Goal: Task Accomplishment & Management: Manage account settings

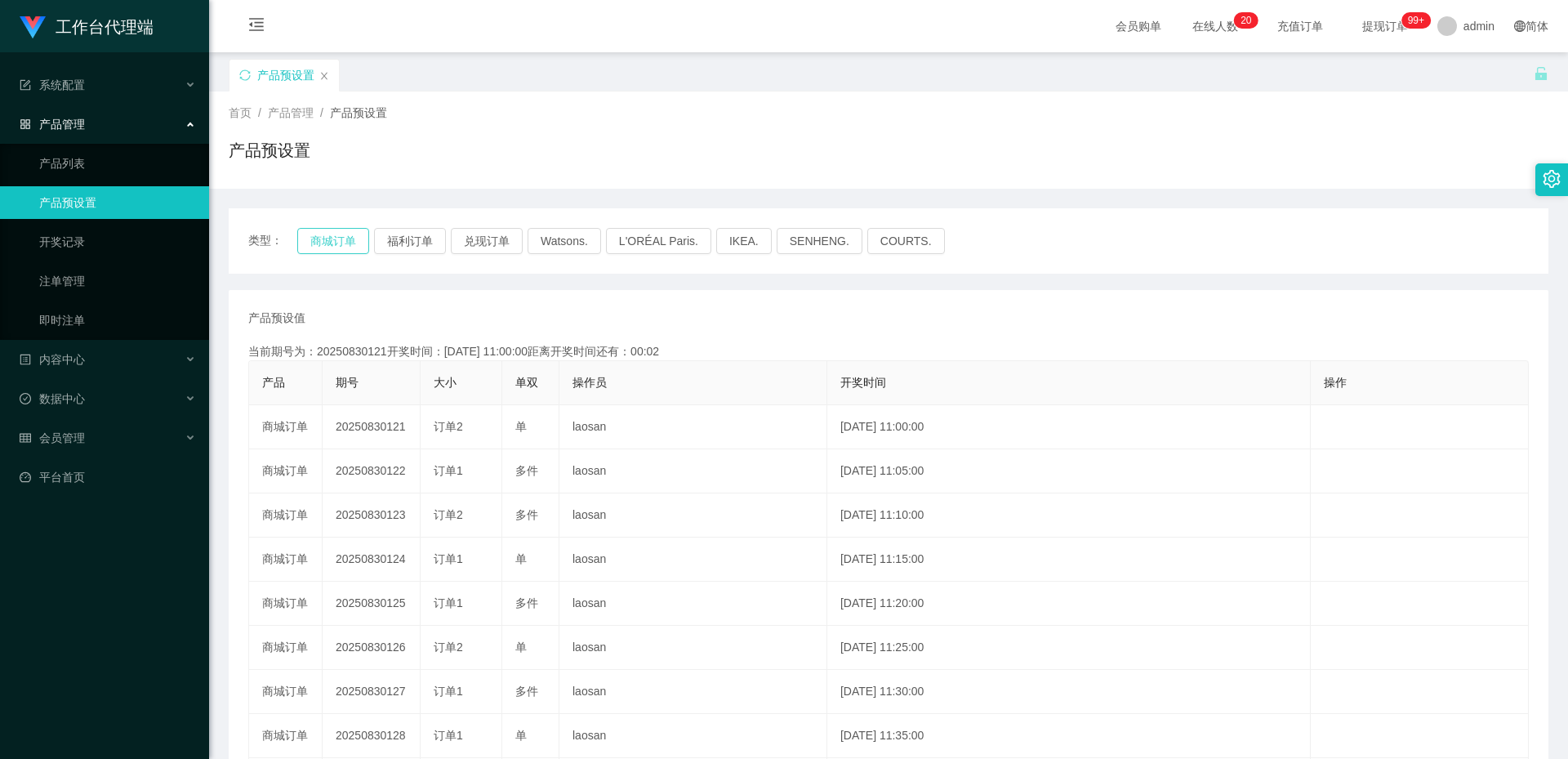
click at [327, 245] on button "商城订单" at bounding box center [333, 240] width 72 height 26
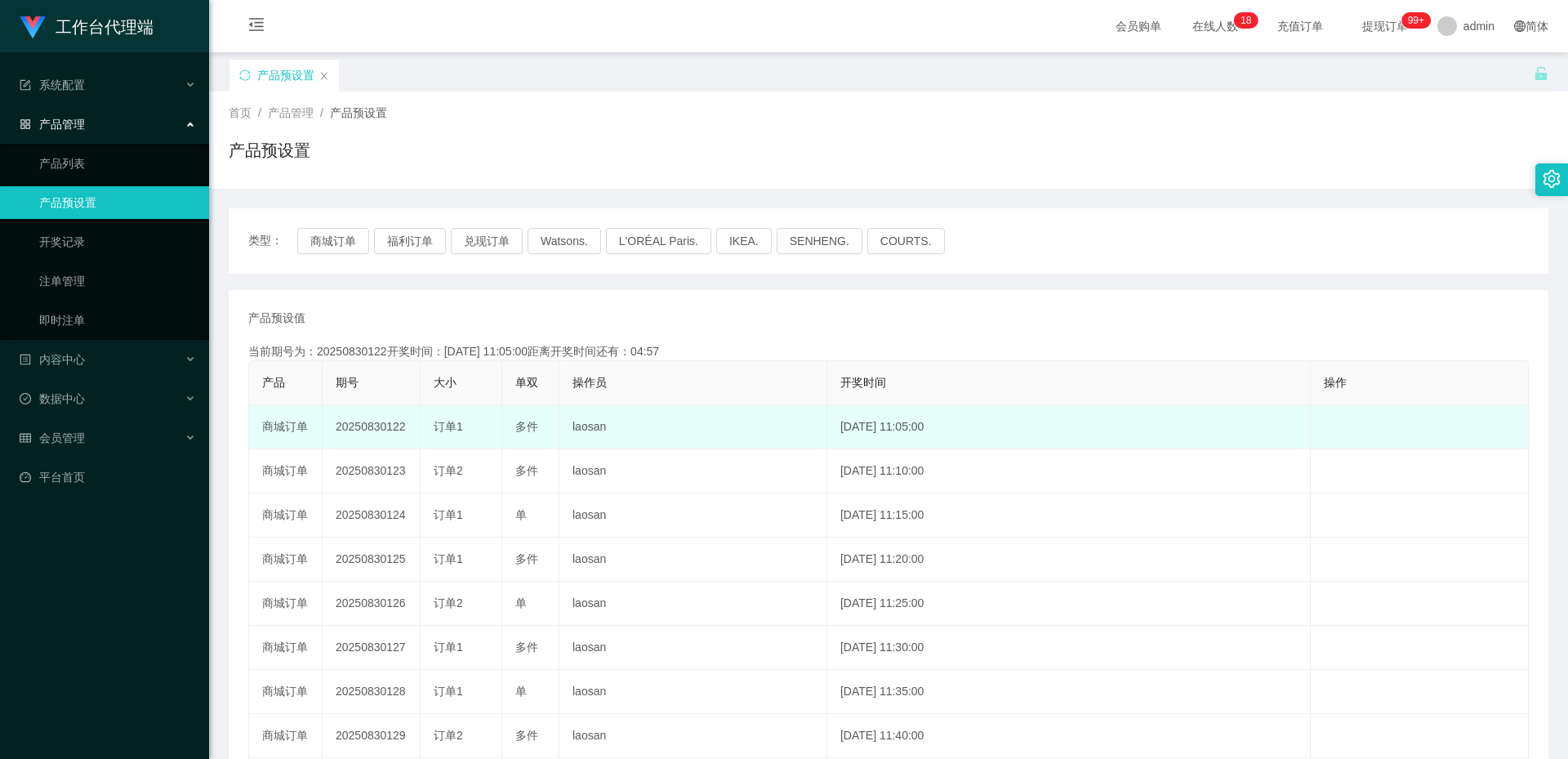
click at [375, 422] on td "20250830122" at bounding box center [372, 427] width 98 height 44
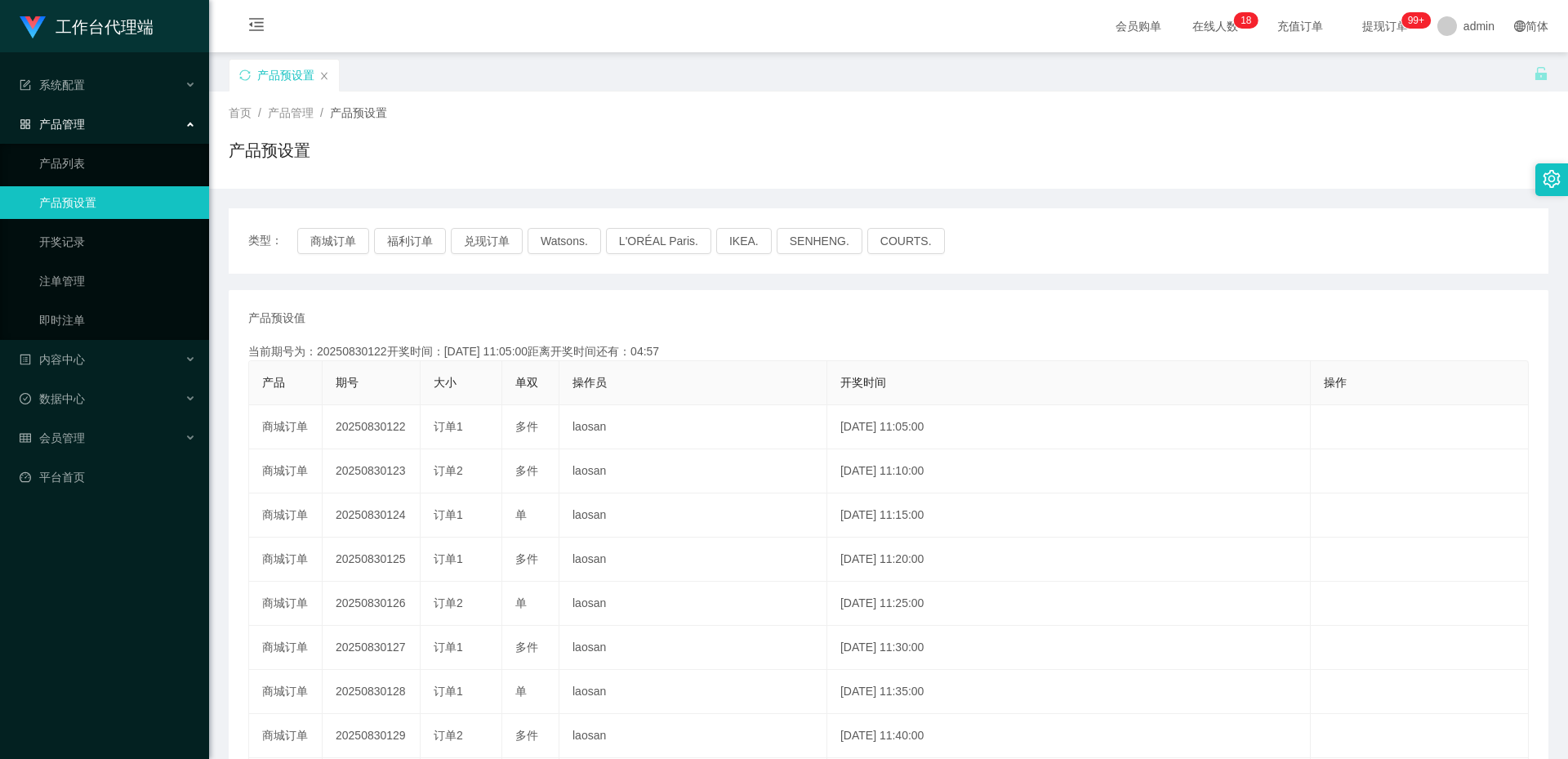
copy td "20250830122"
click at [119, 442] on div "会员管理" at bounding box center [104, 437] width 209 height 33
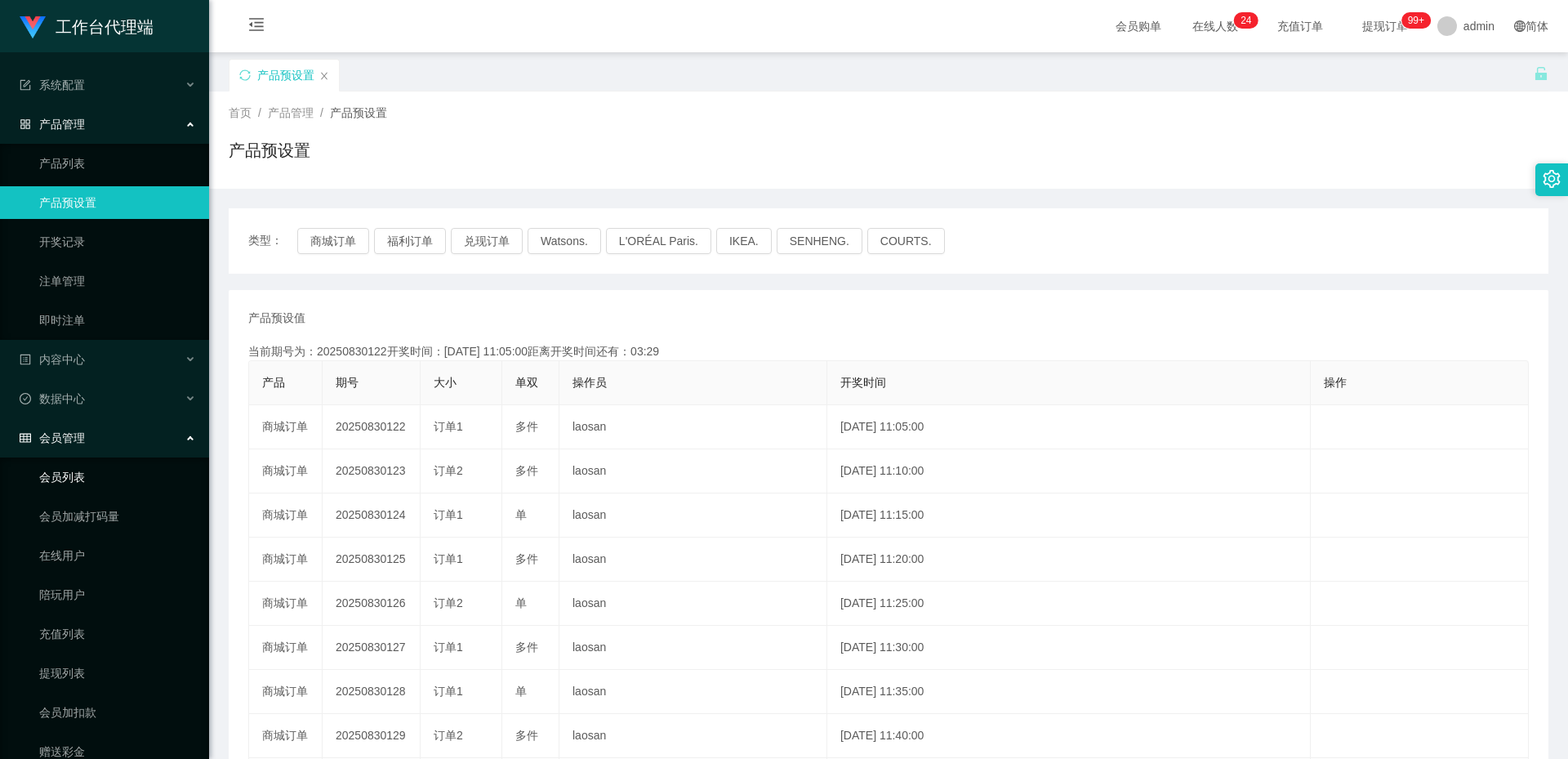
click at [89, 475] on link "会员列表" at bounding box center [118, 476] width 157 height 33
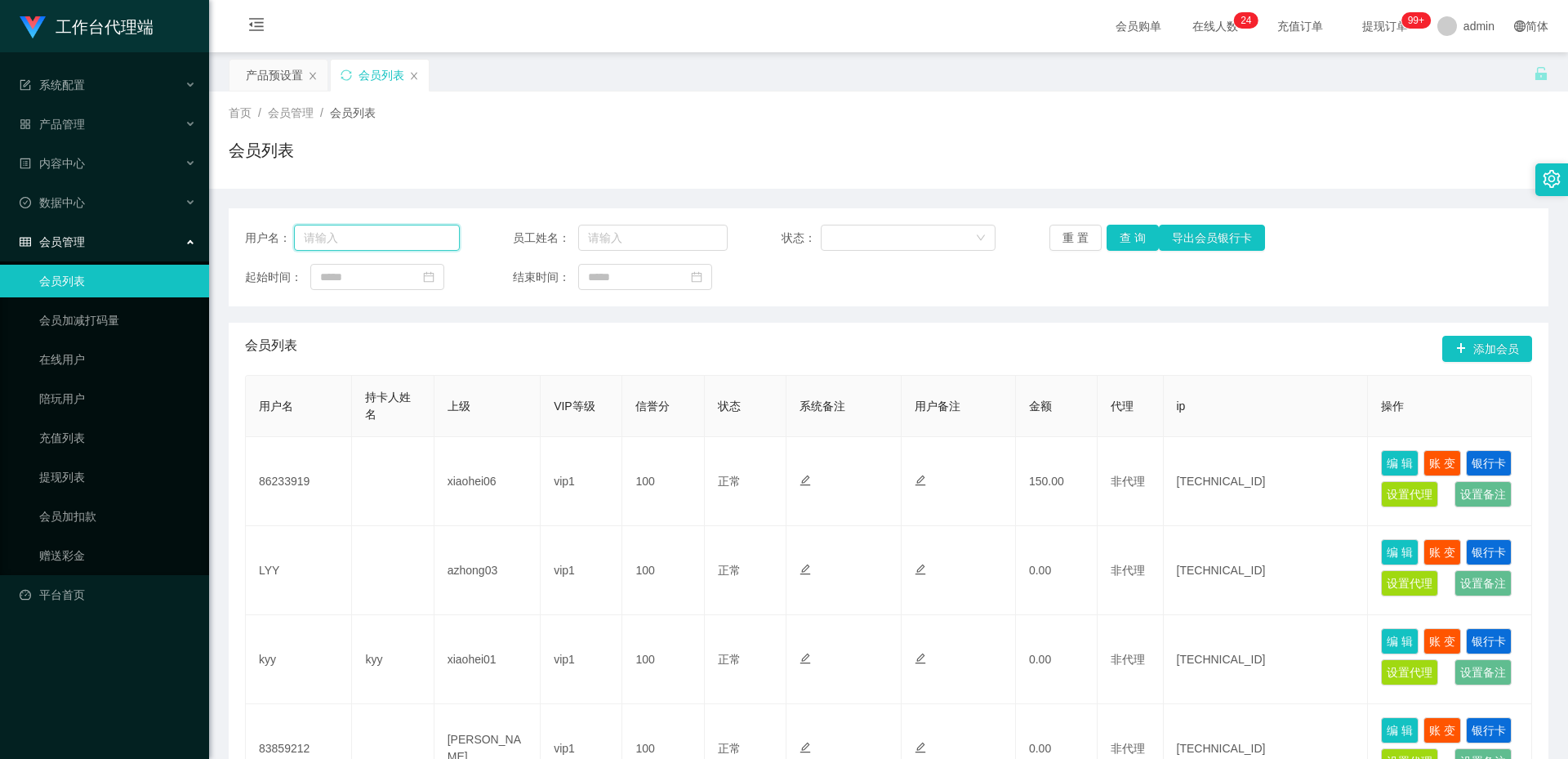
click at [392, 234] on input "text" at bounding box center [377, 237] width 166 height 26
paste input "Ticky117"
type input "Ticky117"
click at [1132, 229] on button "查 询" at bounding box center [1132, 237] width 53 height 26
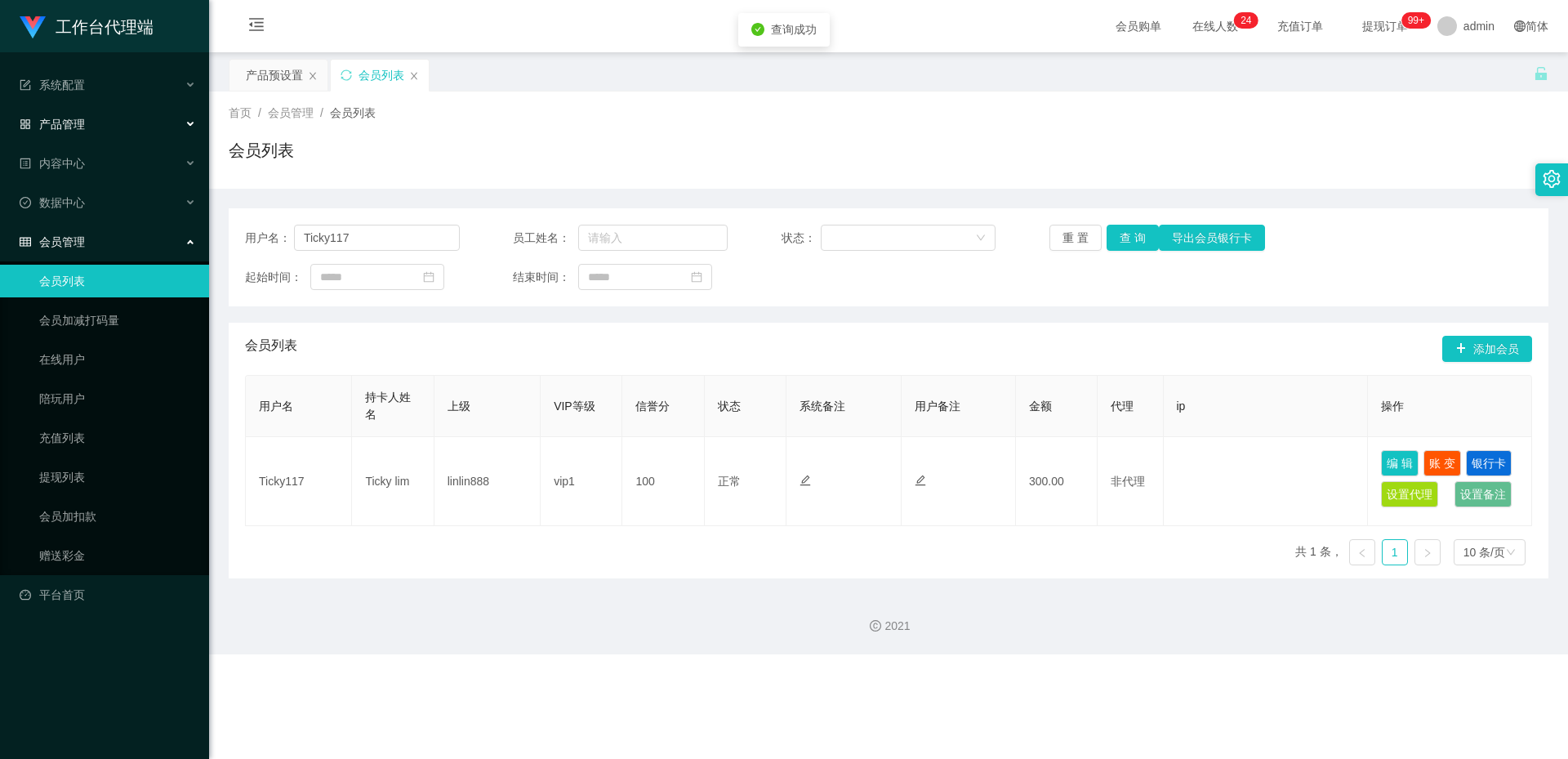
click at [153, 128] on div "产品管理" at bounding box center [104, 123] width 209 height 33
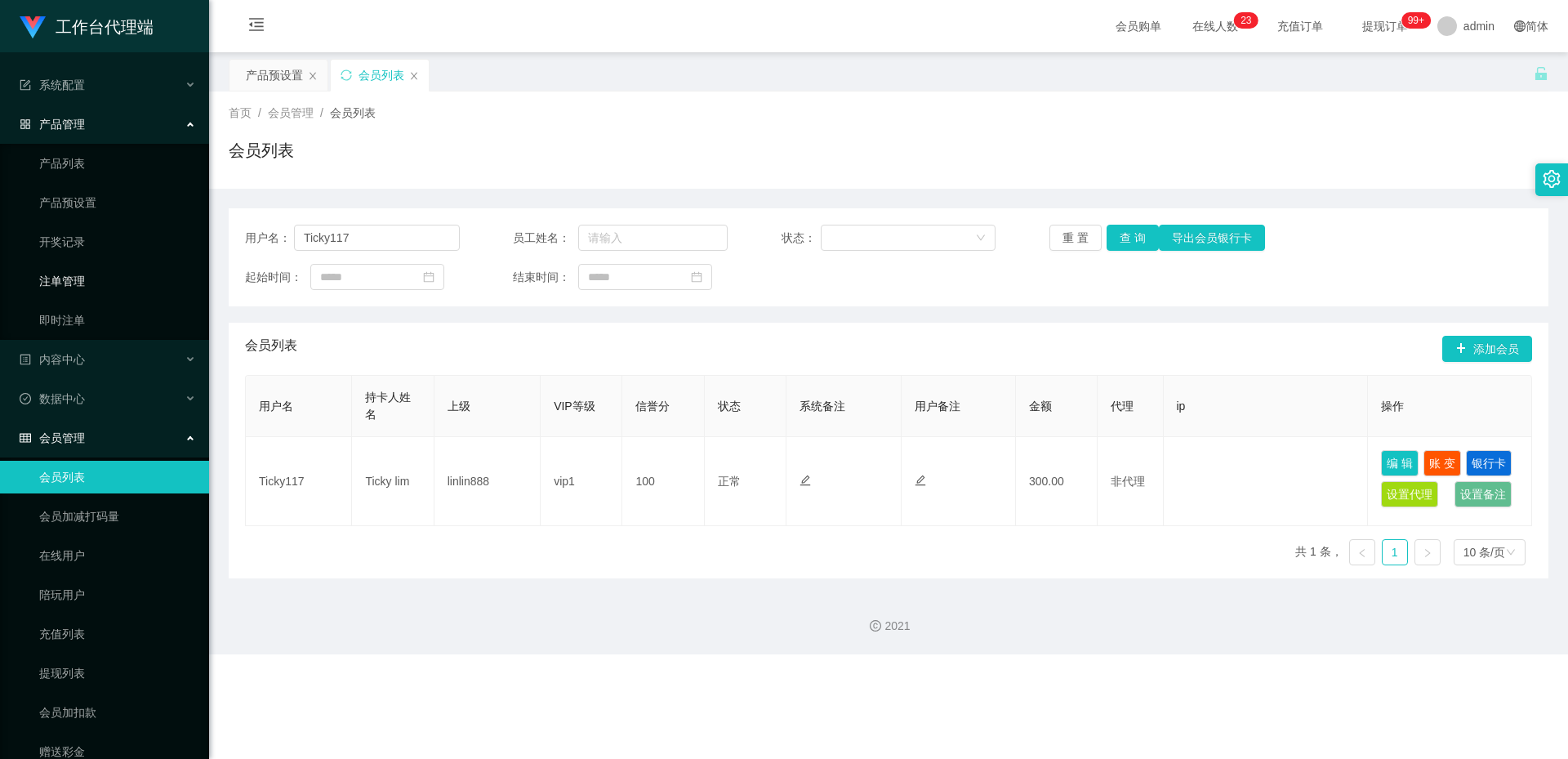
click at [87, 274] on link "注单管理" at bounding box center [118, 280] width 157 height 33
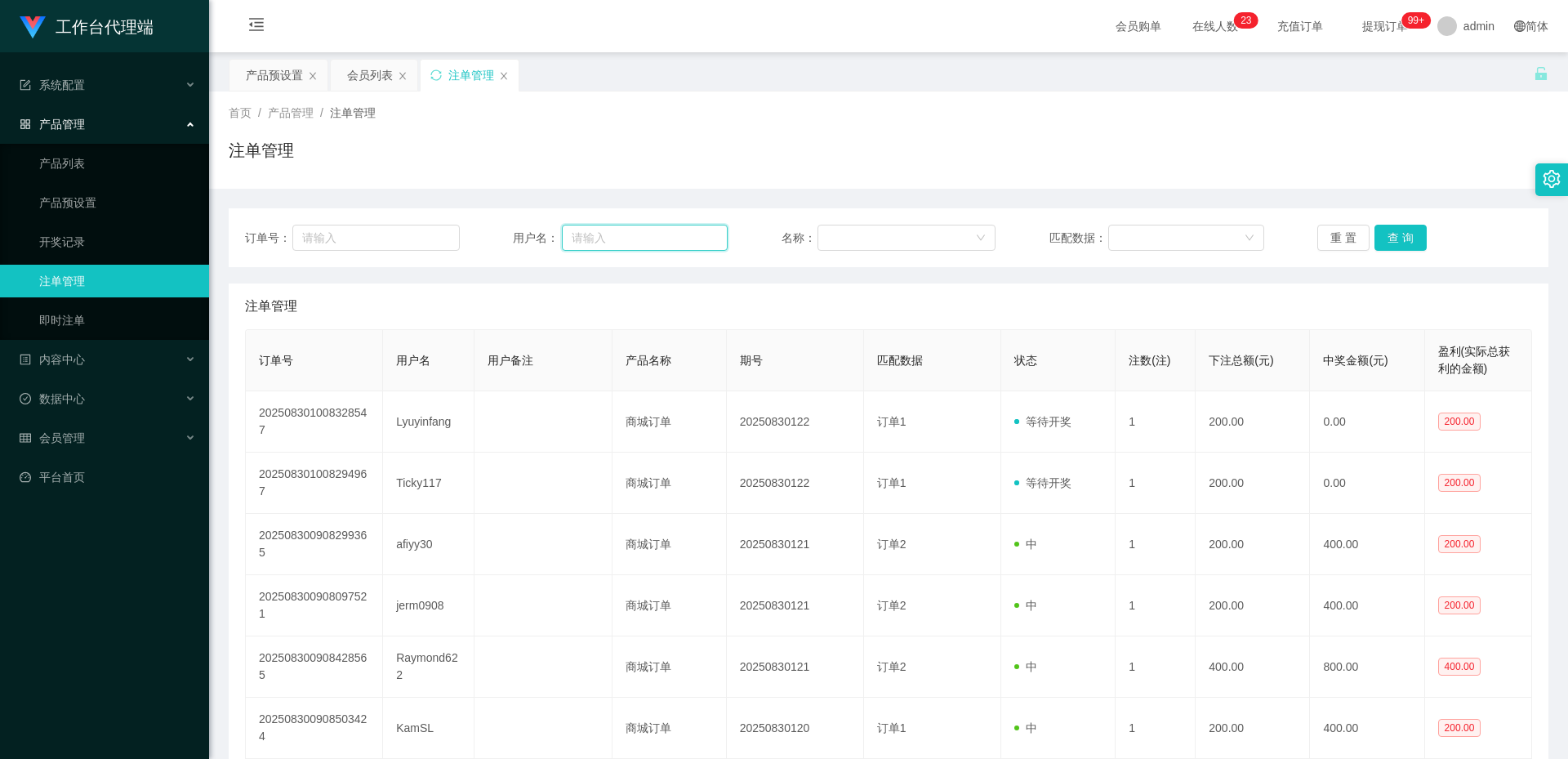
click at [604, 229] on input "text" at bounding box center [644, 237] width 166 height 26
paste input "Ticky117"
type input "Ticky117"
click at [1408, 237] on button "查 询" at bounding box center [1400, 237] width 53 height 26
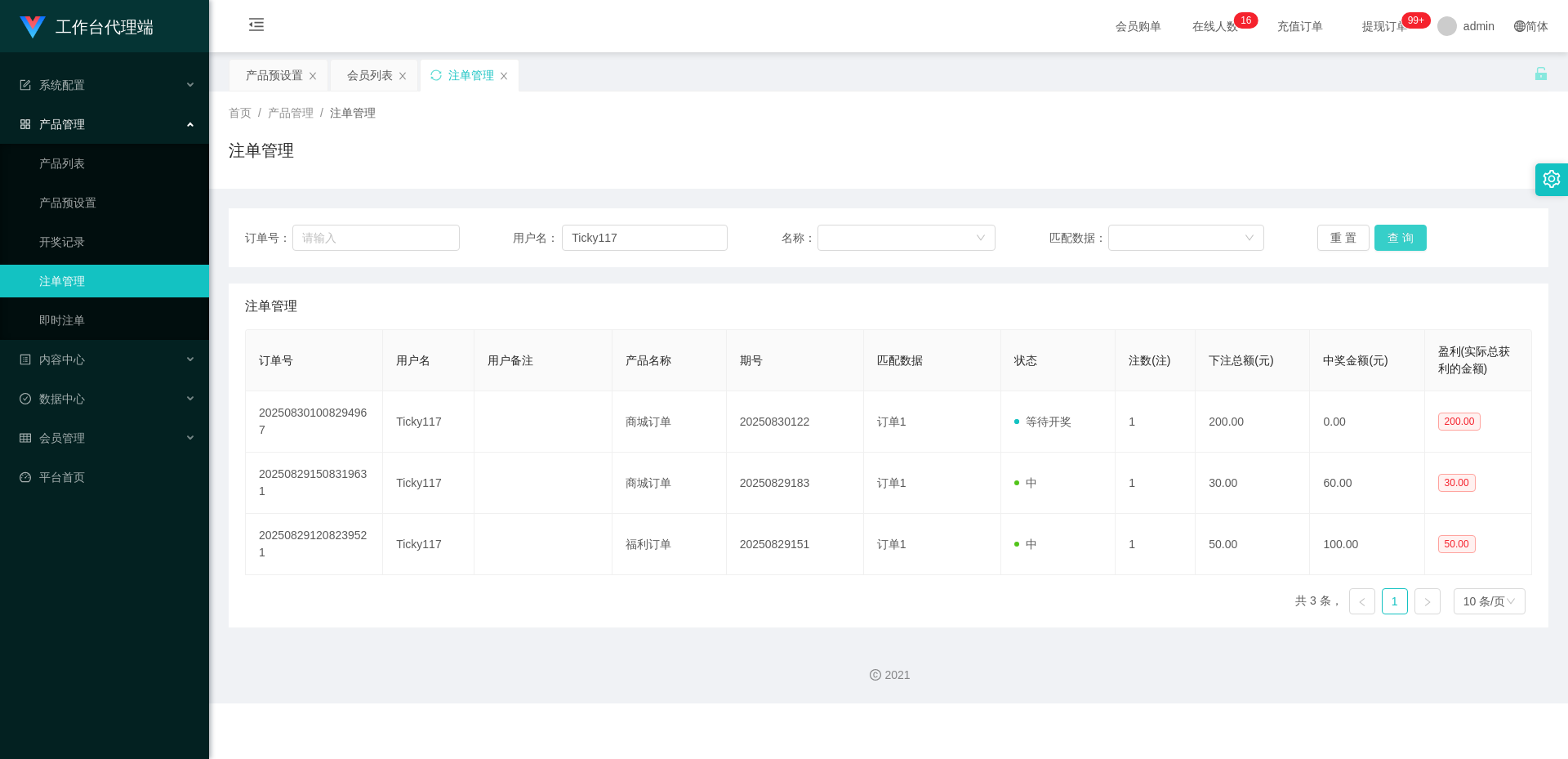
click at [1401, 247] on button "查 询" at bounding box center [1400, 237] width 53 height 26
click at [1404, 239] on button "查 询" at bounding box center [1400, 237] width 53 height 26
click at [283, 78] on div "产品预设置" at bounding box center [274, 75] width 58 height 31
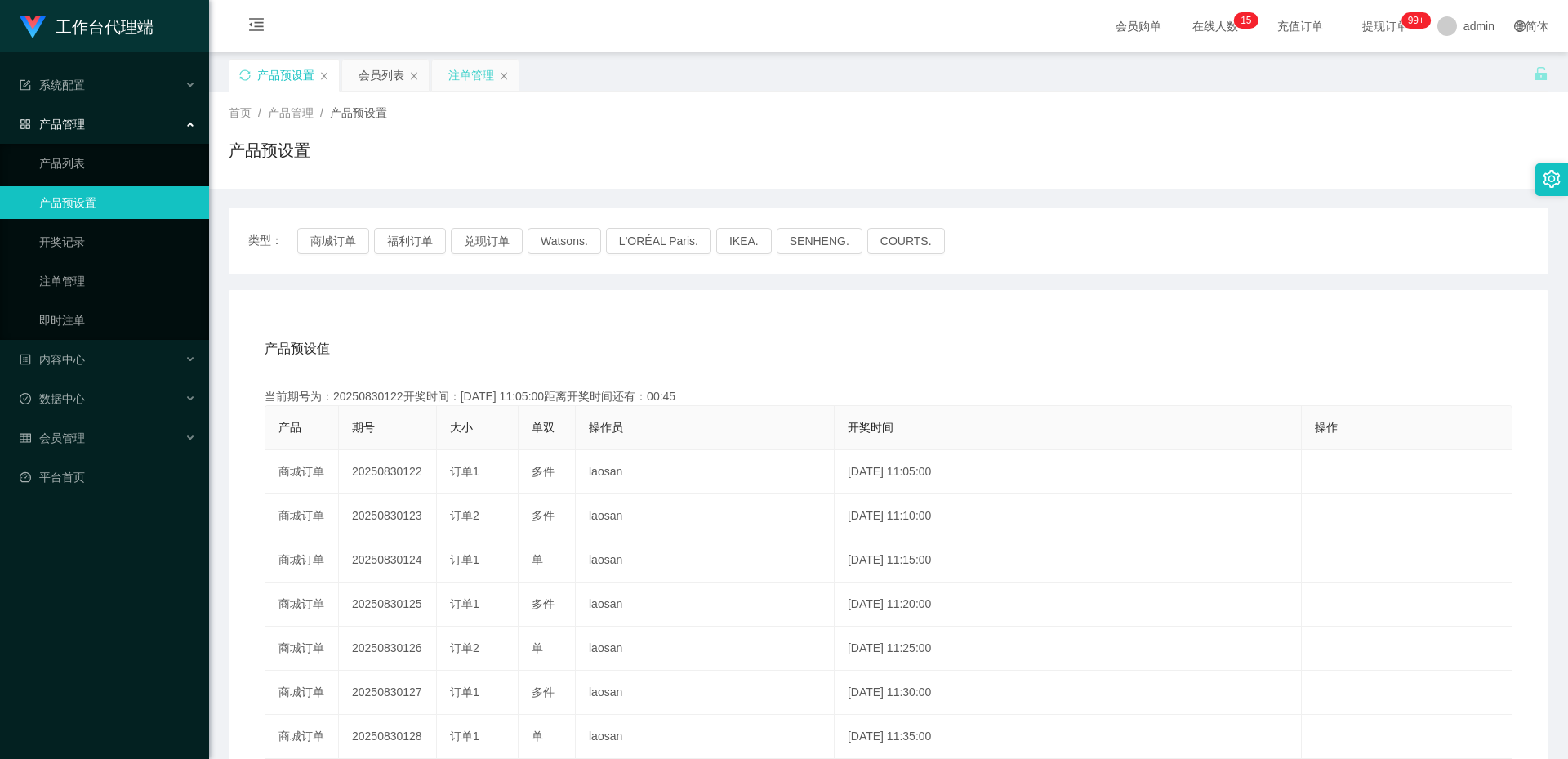
click at [470, 77] on div "注单管理" at bounding box center [471, 75] width 46 height 31
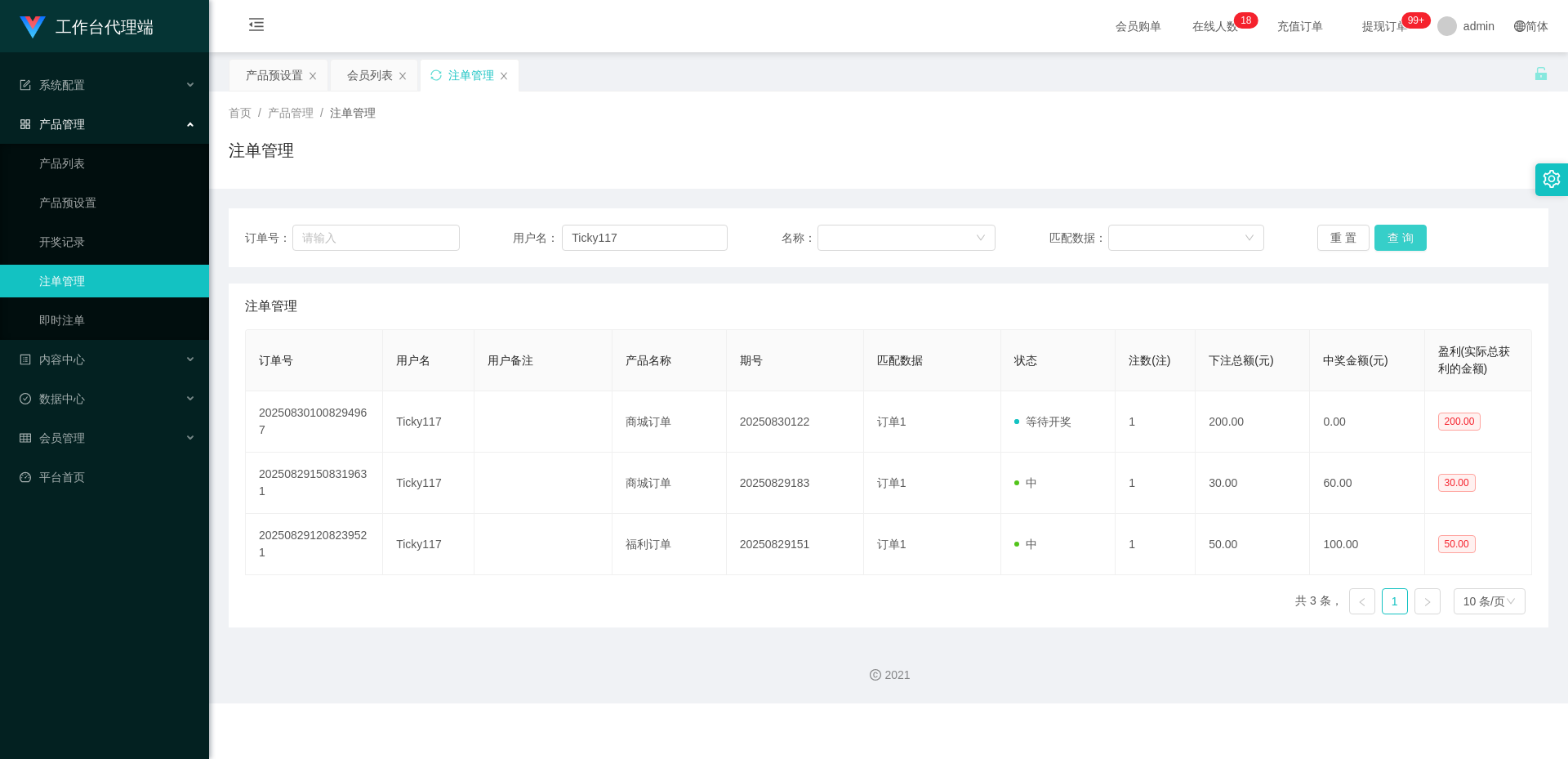
click at [1385, 229] on button "查 询" at bounding box center [1400, 237] width 53 height 26
click at [273, 80] on div "产品预设置" at bounding box center [274, 75] width 58 height 31
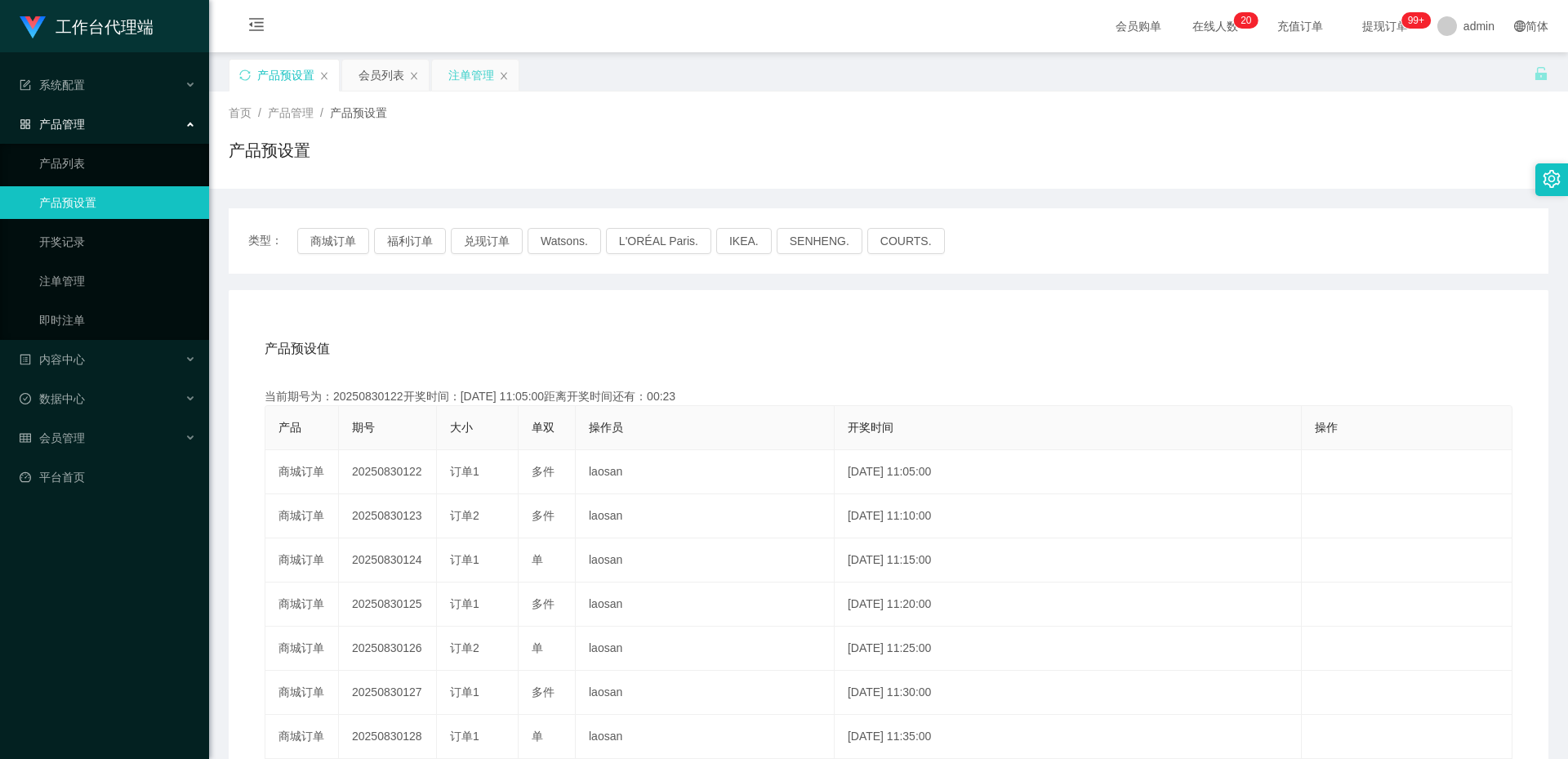
click at [466, 78] on div "注单管理" at bounding box center [471, 75] width 46 height 31
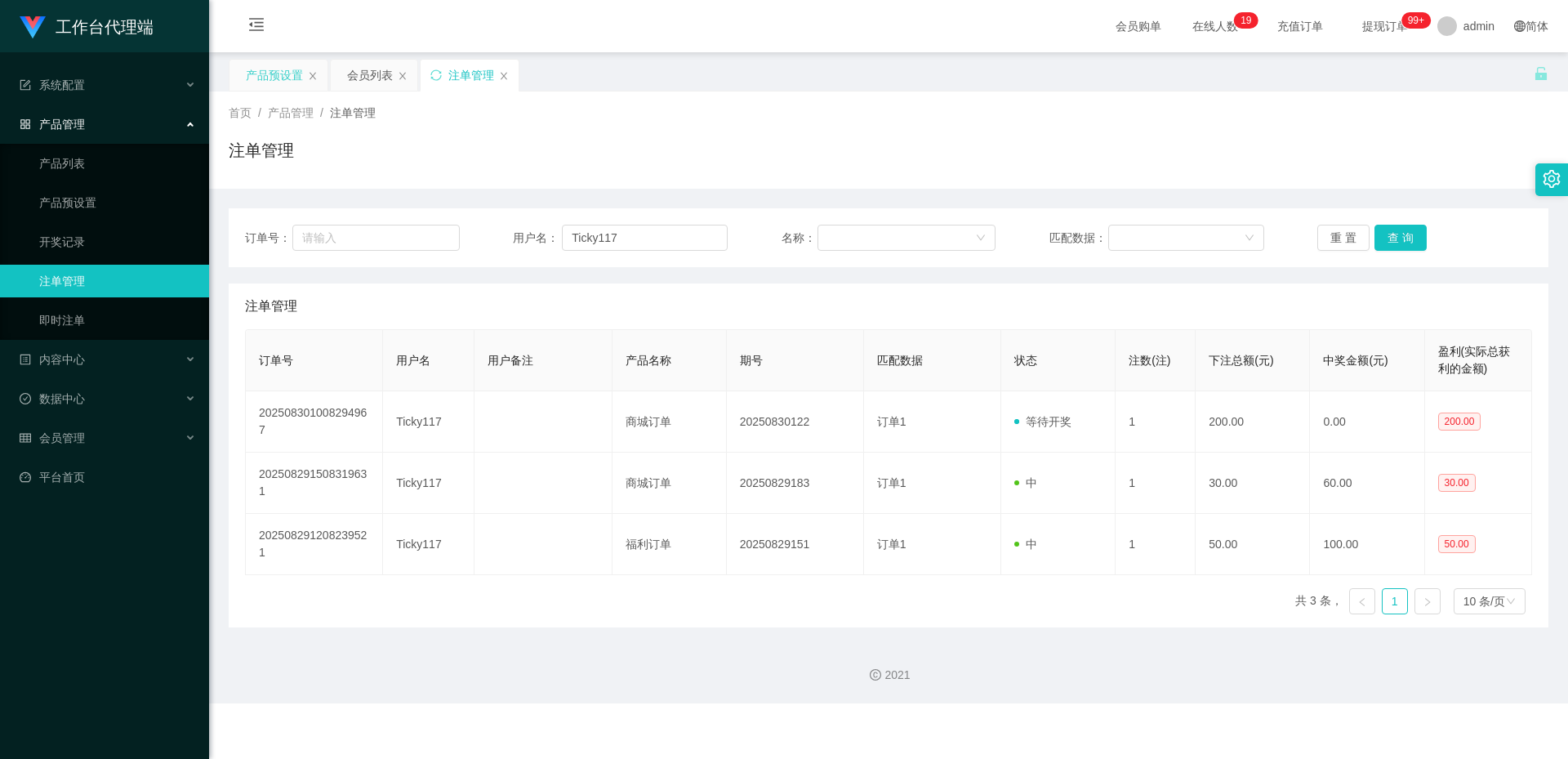
click at [274, 78] on div "产品预设置" at bounding box center [274, 75] width 58 height 31
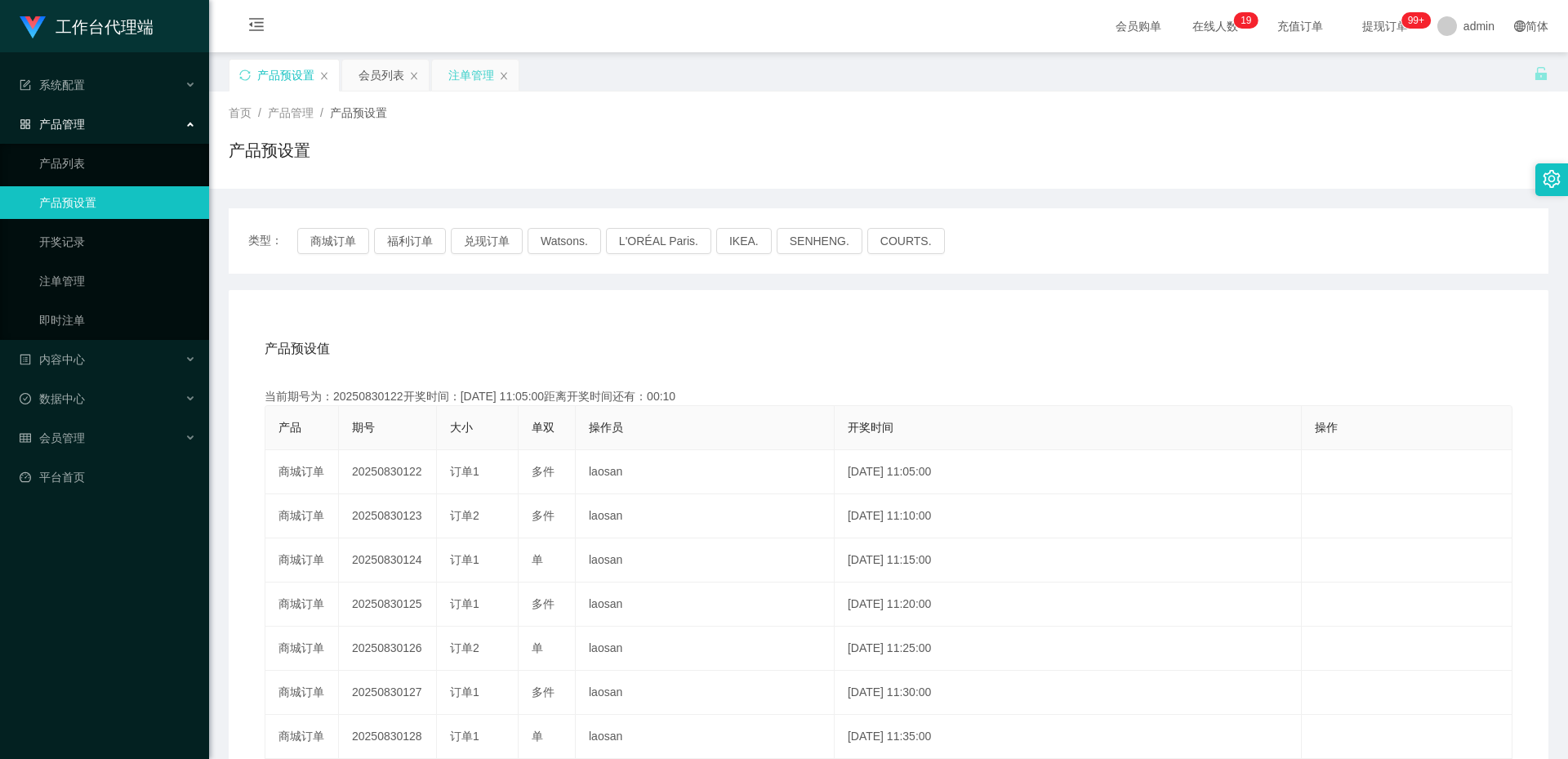
click at [453, 79] on div "注单管理" at bounding box center [471, 75] width 46 height 31
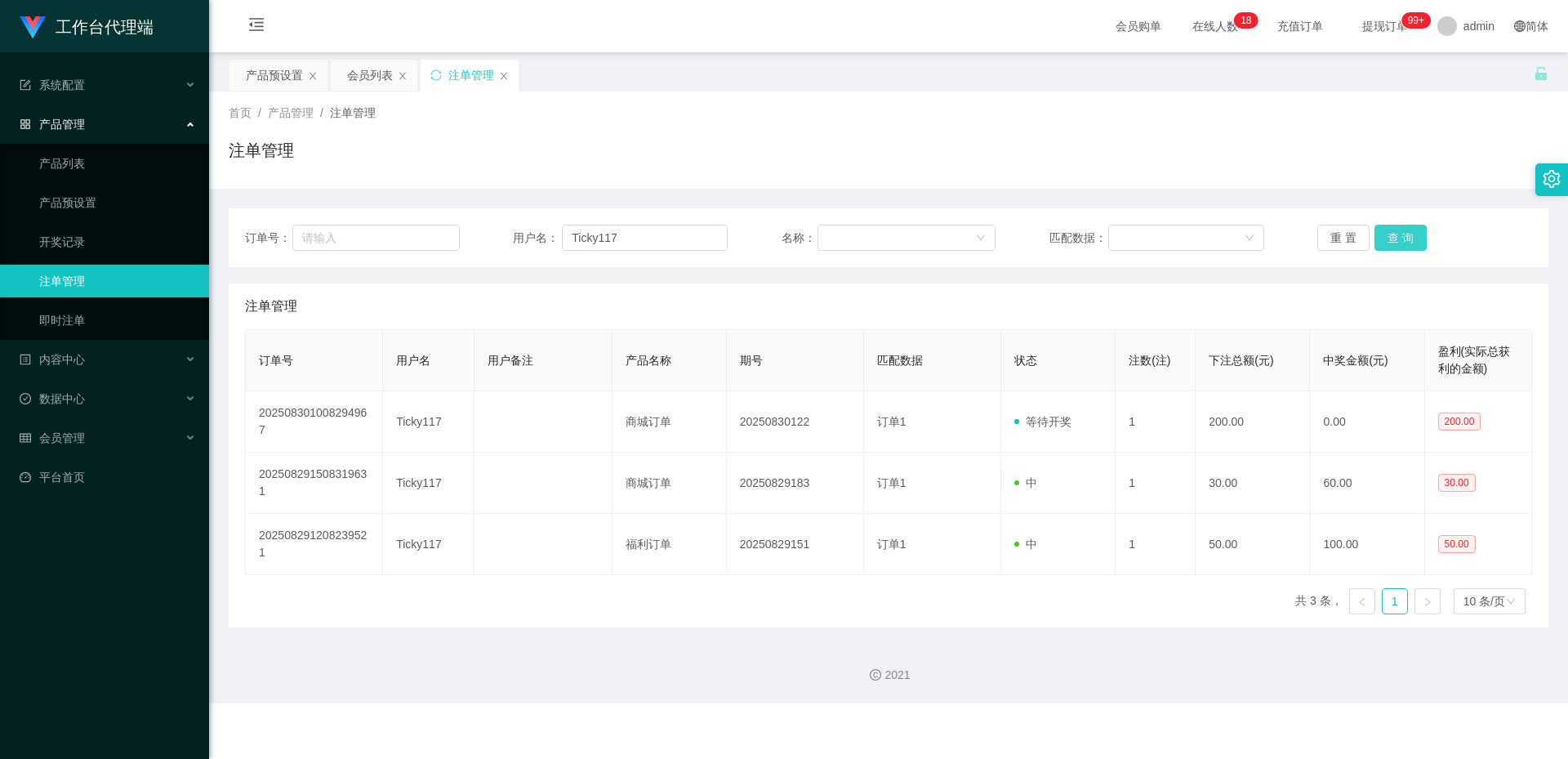
click at [1389, 232] on button "查 询" at bounding box center [1400, 237] width 53 height 26
click at [292, 75] on div "产品预设置" at bounding box center [274, 75] width 58 height 31
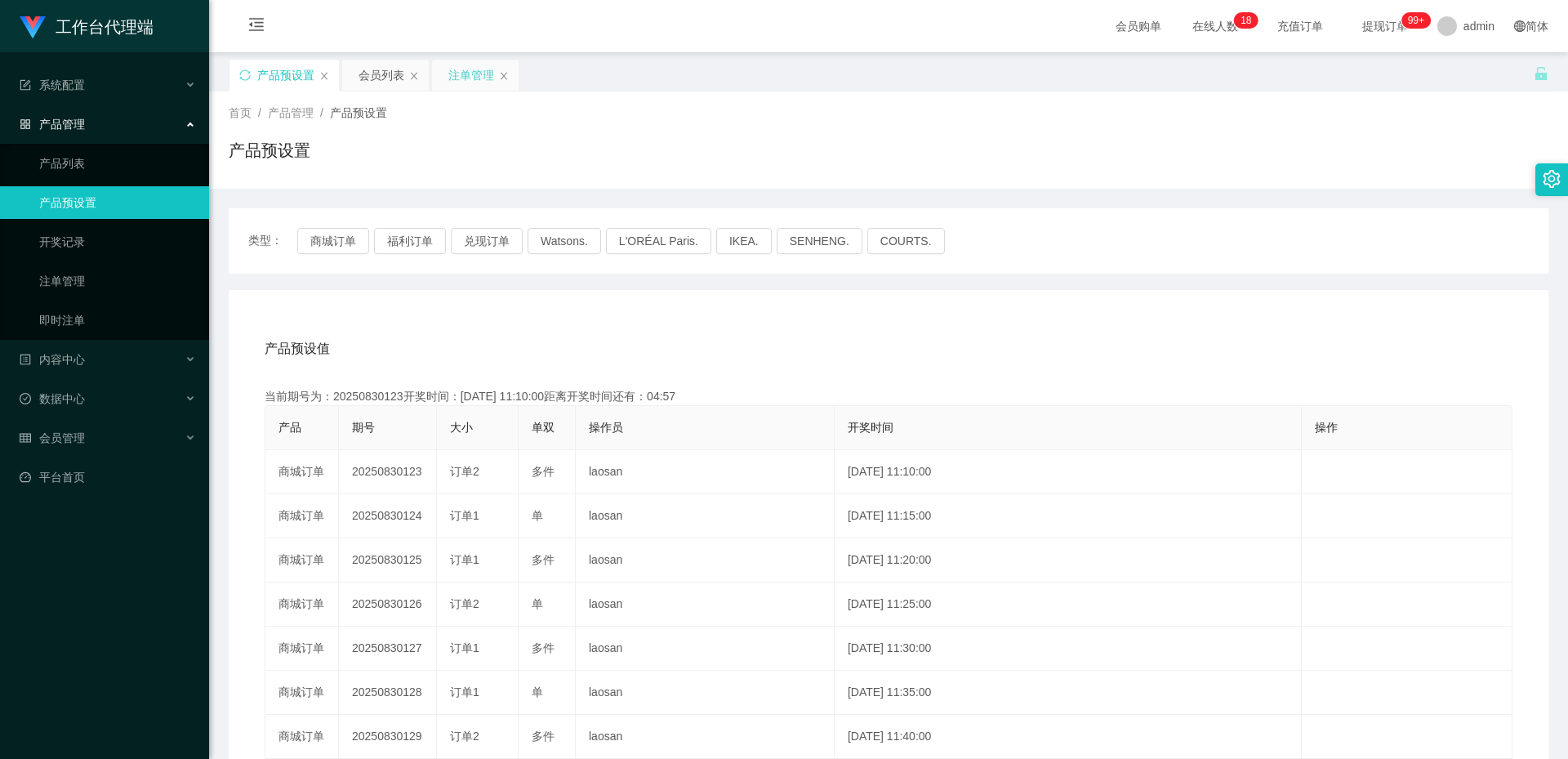
click at [474, 73] on div "注单管理" at bounding box center [471, 75] width 46 height 31
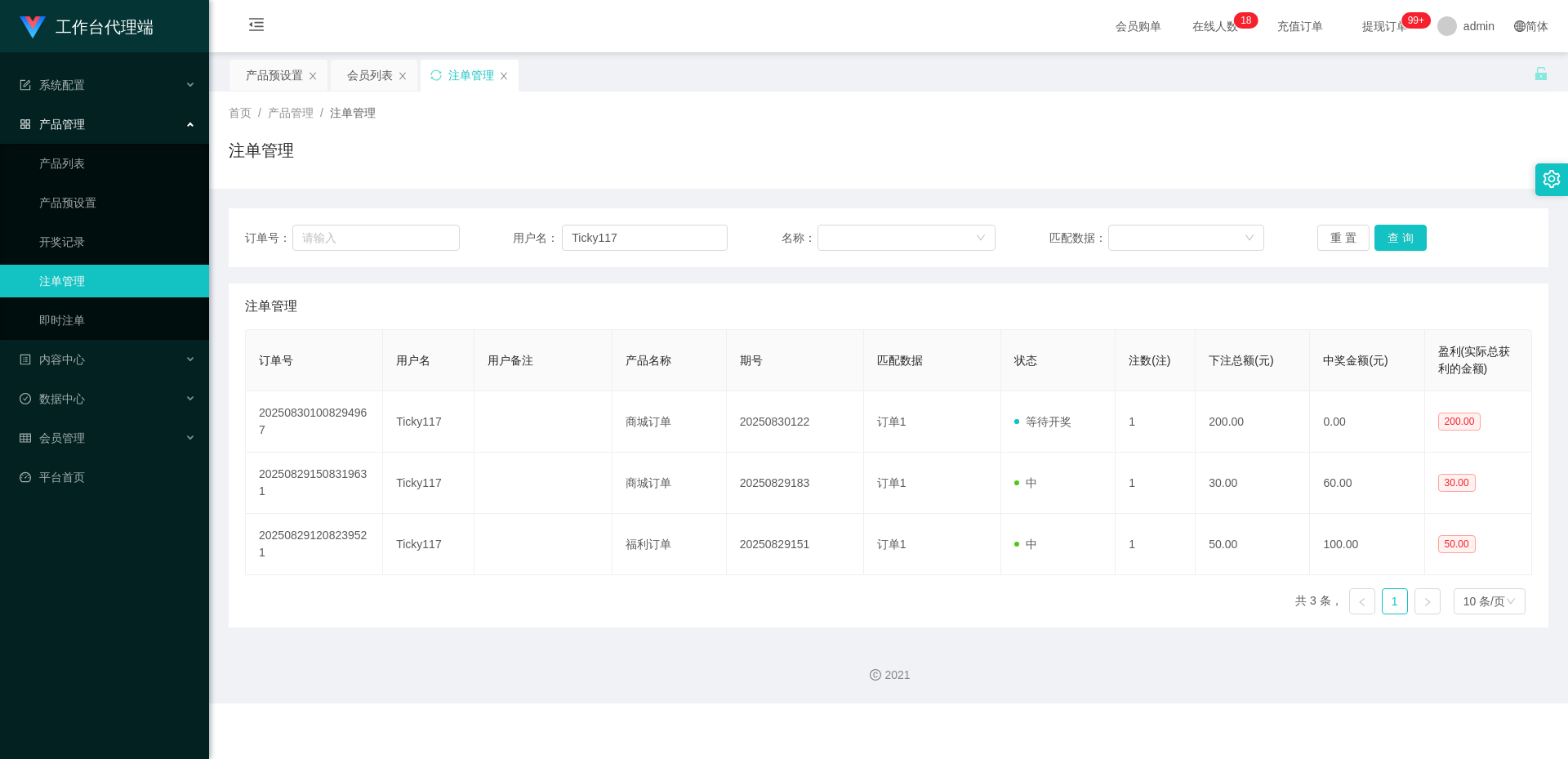
click at [1392, 192] on div "订单号： 用户名： Ticky117 名称： 匹配数据： 重 置 查 询 注单管理 订单号 用户名 用户备注 产品名称 期号 匹配数据 状态 注数(注) 下注…" at bounding box center [888, 408] width 1320 height 439
click at [1390, 234] on button "查 询" at bounding box center [1400, 237] width 53 height 26
click at [668, 238] on input "Ticky117" at bounding box center [644, 237] width 166 height 26
click at [379, 81] on div "会员列表" at bounding box center [369, 75] width 46 height 31
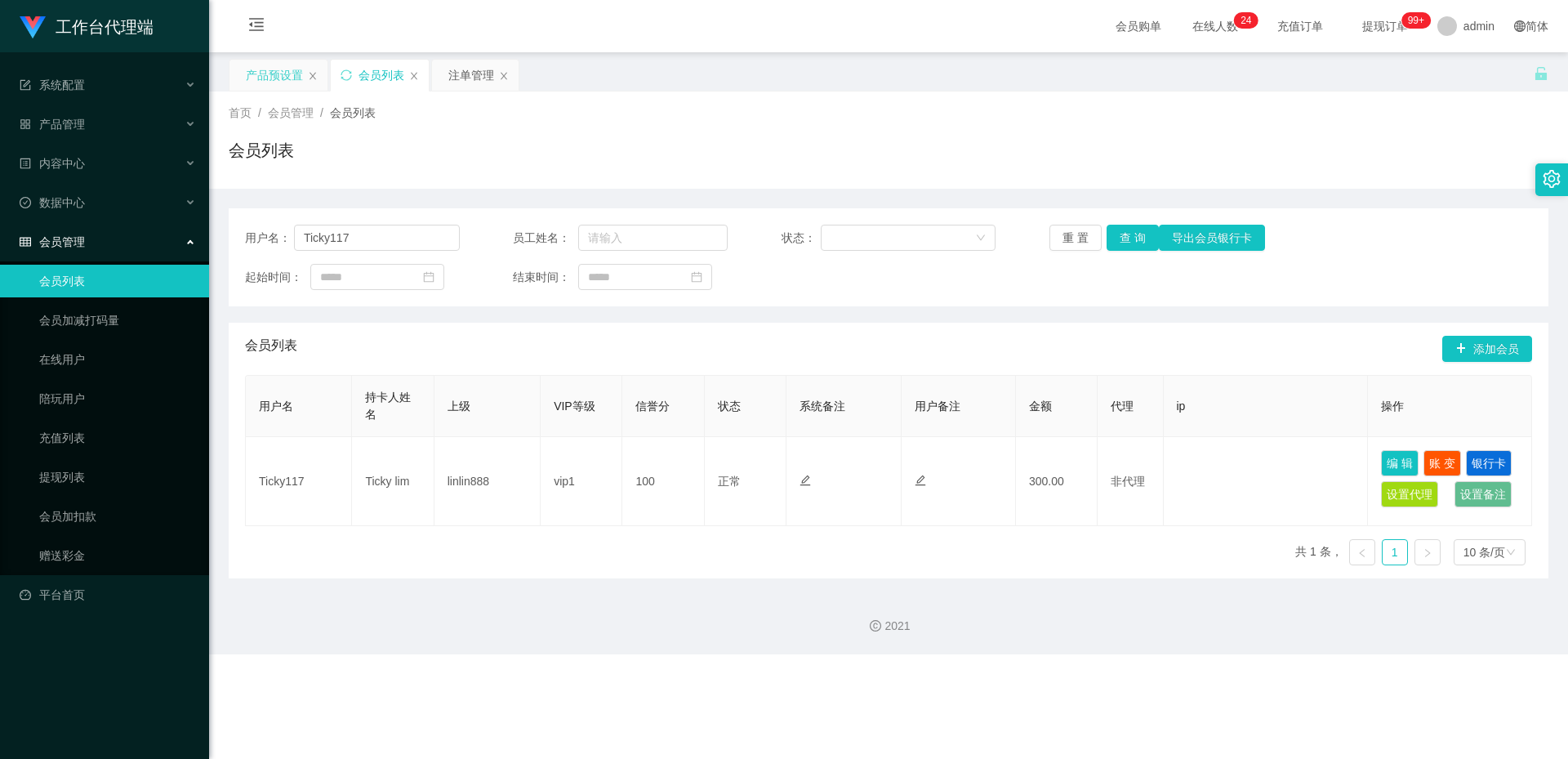
click at [298, 78] on div "产品预设置" at bounding box center [274, 75] width 58 height 31
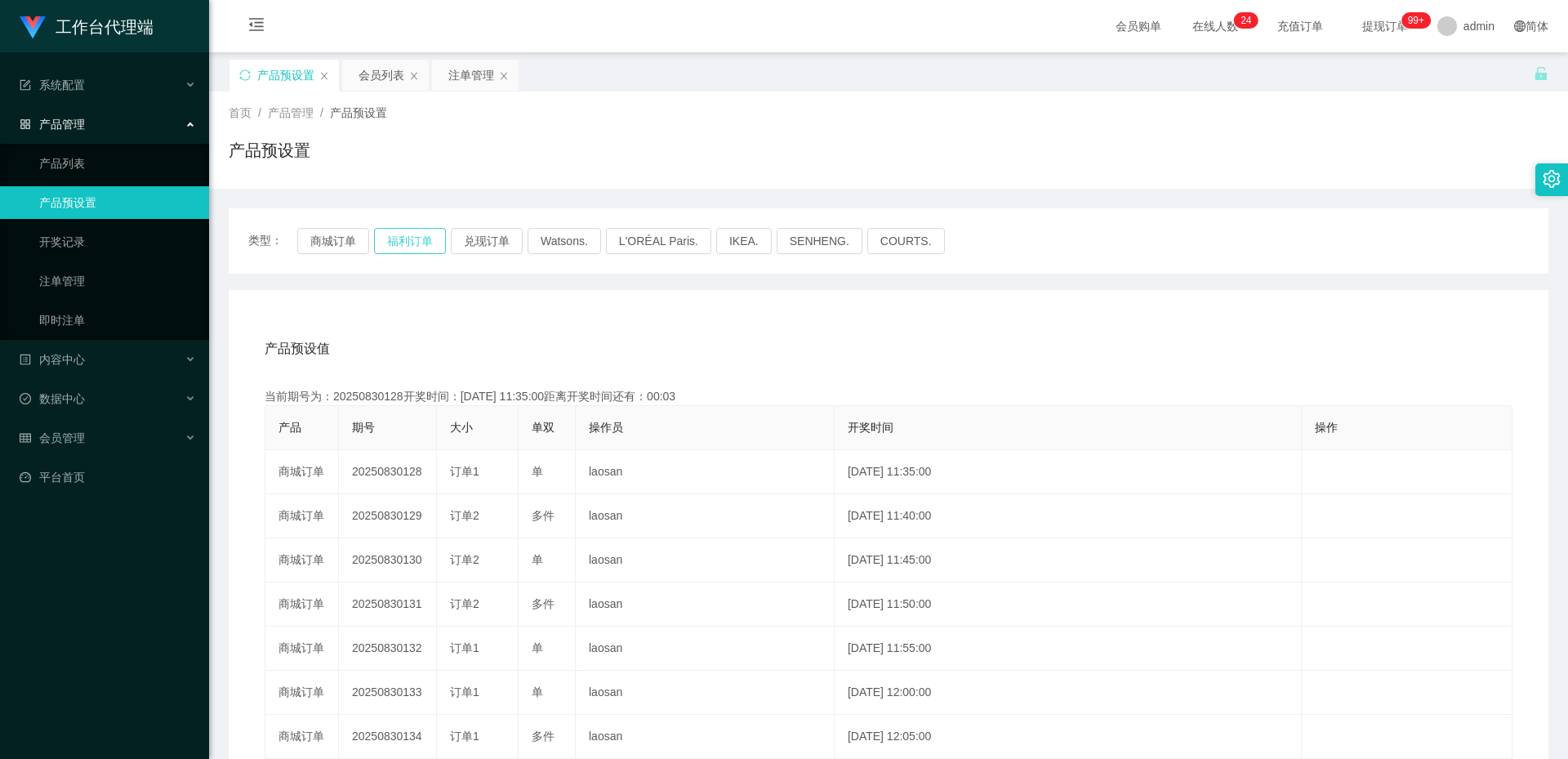
click at [417, 235] on button "福利订单" at bounding box center [410, 240] width 72 height 26
click at [289, 231] on span "类型：" at bounding box center [273, 240] width 49 height 26
click at [342, 232] on button "商城订单" at bounding box center [333, 240] width 72 height 26
click at [397, 241] on button "福利订单" at bounding box center [410, 240] width 72 height 26
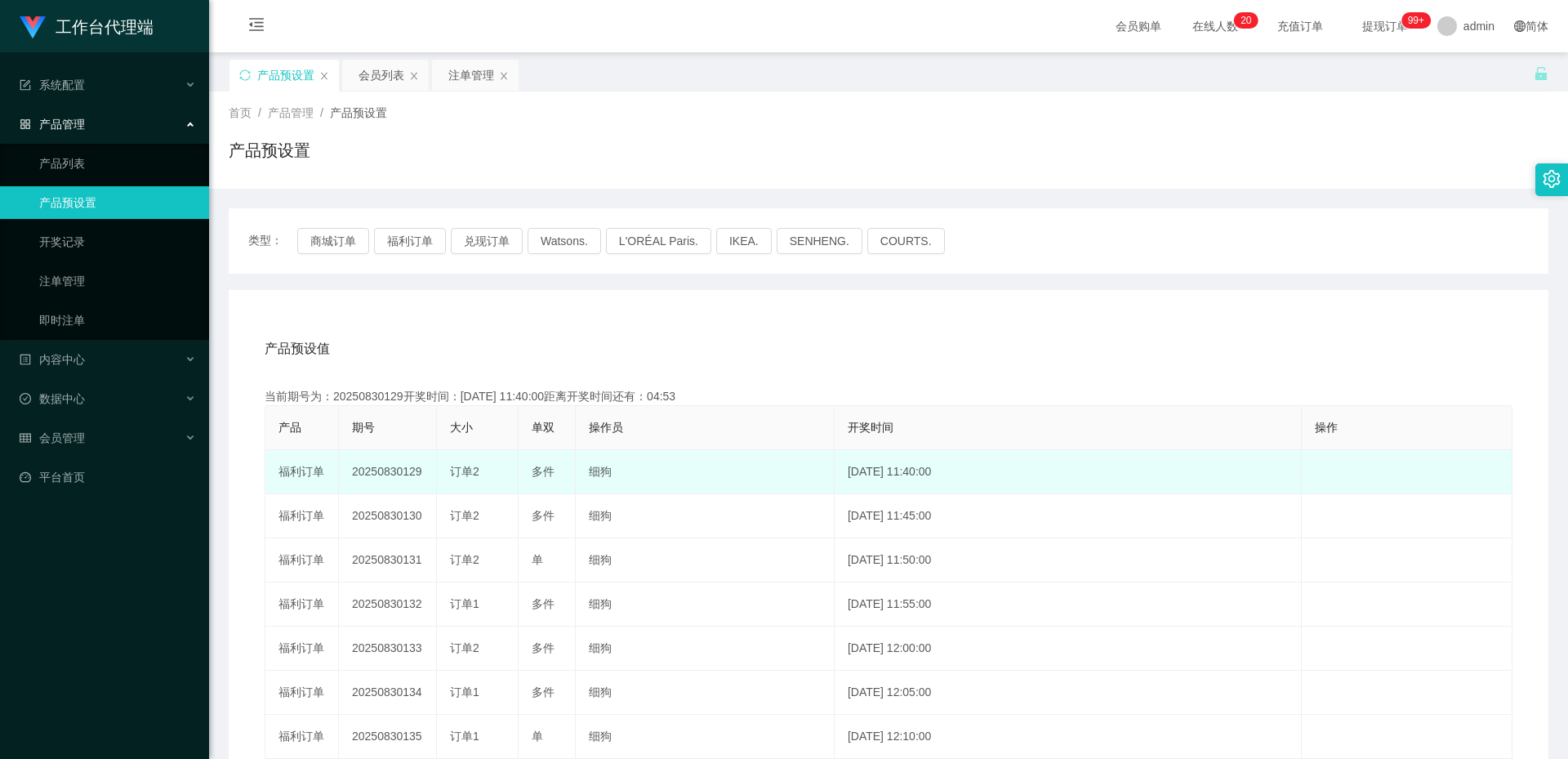
click at [411, 465] on td "20250830129" at bounding box center [388, 472] width 98 height 44
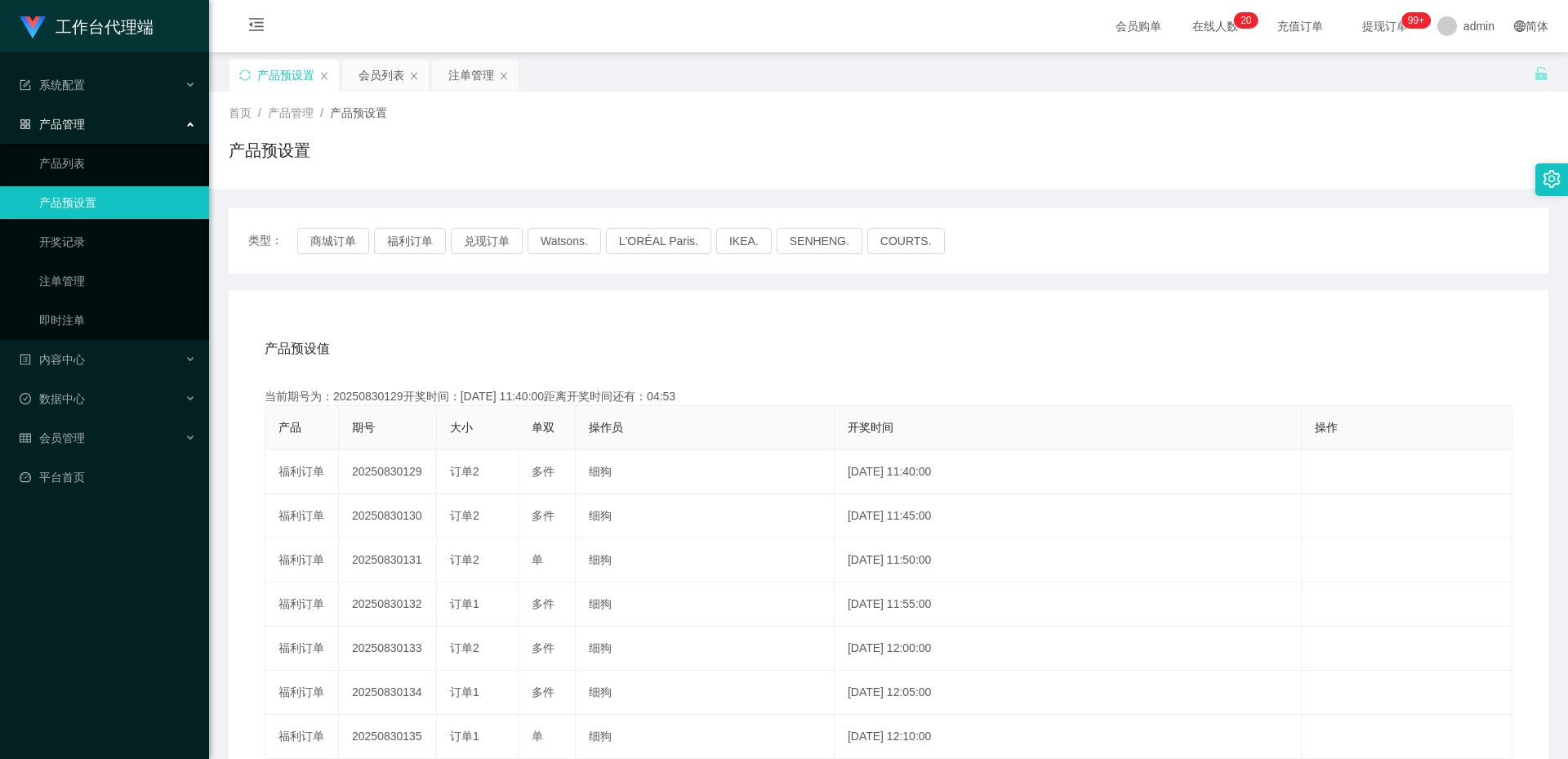
copy td "20250830129"
click at [387, 82] on div "会员列表" at bounding box center [381, 75] width 46 height 31
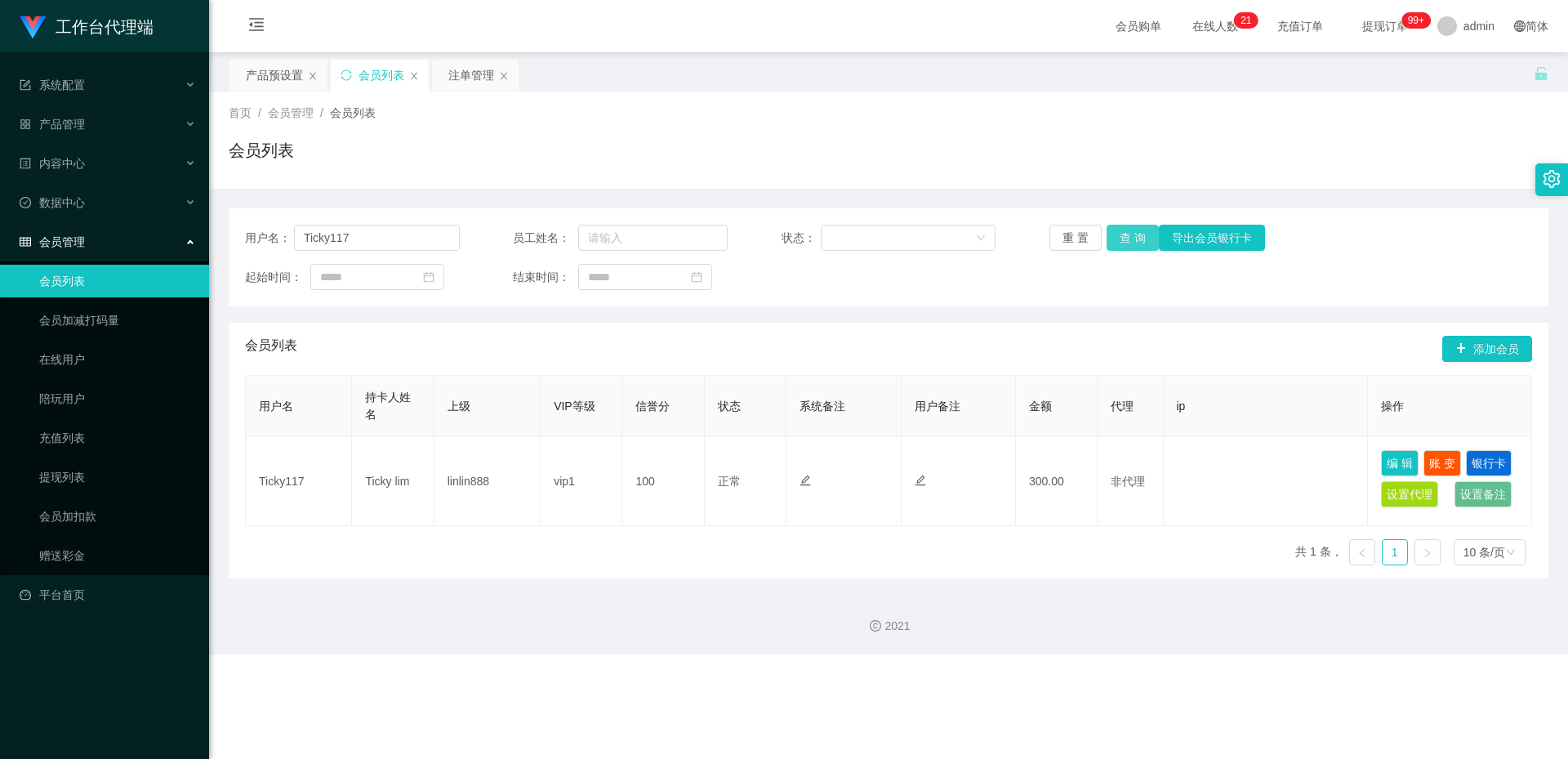
click at [1131, 234] on button "查 询" at bounding box center [1132, 237] width 53 height 26
click at [376, 236] on input "Ticky117" at bounding box center [377, 237] width 166 height 26
drag, startPoint x: 81, startPoint y: 512, endPoint x: 103, endPoint y: 500, distance: 25.1
click at [81, 512] on link "会员加扣款" at bounding box center [118, 515] width 157 height 33
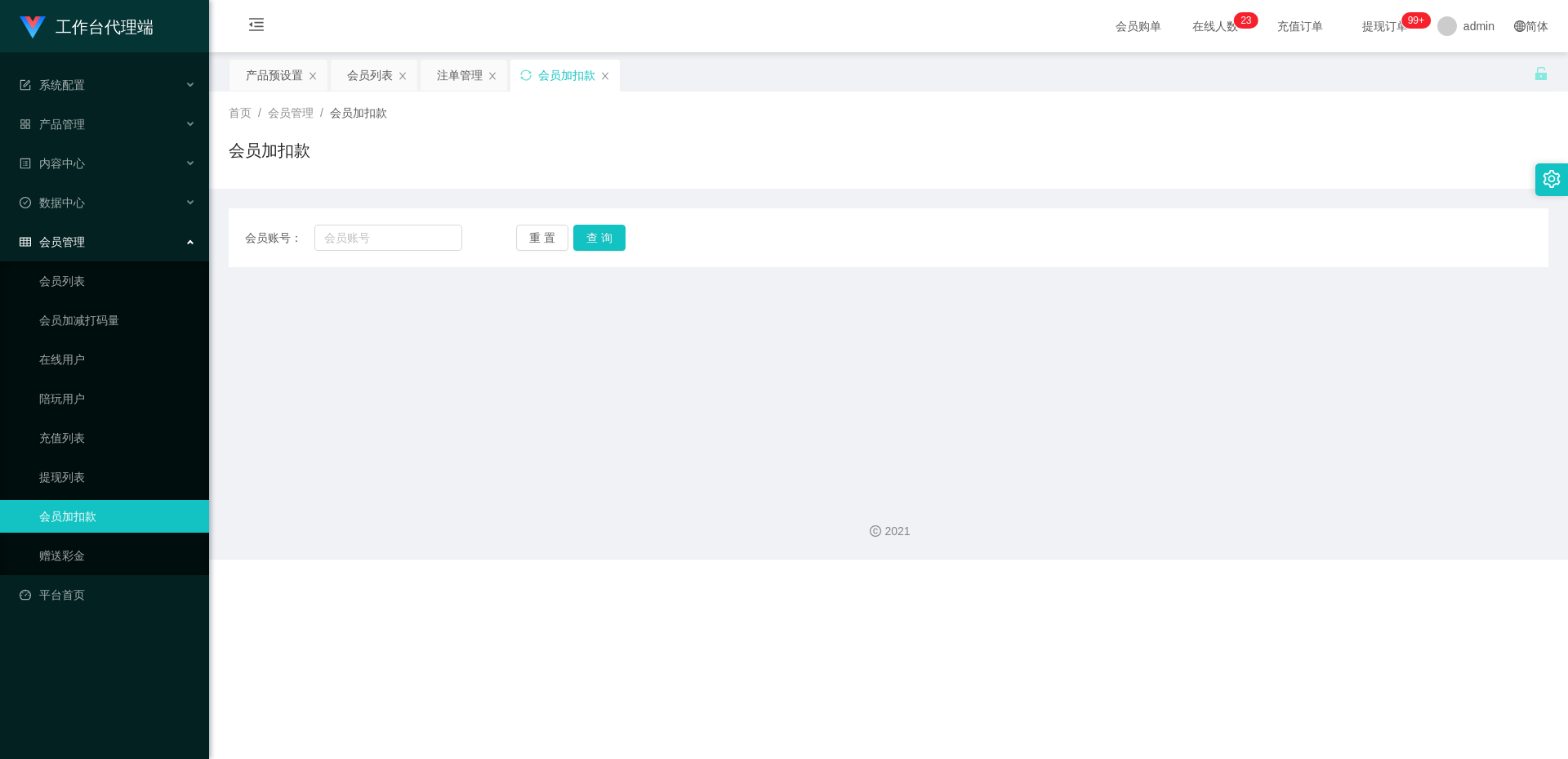
click at [371, 251] on div "会员账号： 重 置 查 询 会员账号 会员姓名 账号余额 操作类型 人工加款 人工扣款 金额 确 定" at bounding box center [888, 238] width 1320 height 59
click at [413, 234] on input "text" at bounding box center [388, 237] width 148 height 26
paste input "Ticky117"
type input "Ticky117"
click at [595, 239] on button "查 询" at bounding box center [599, 237] width 53 height 26
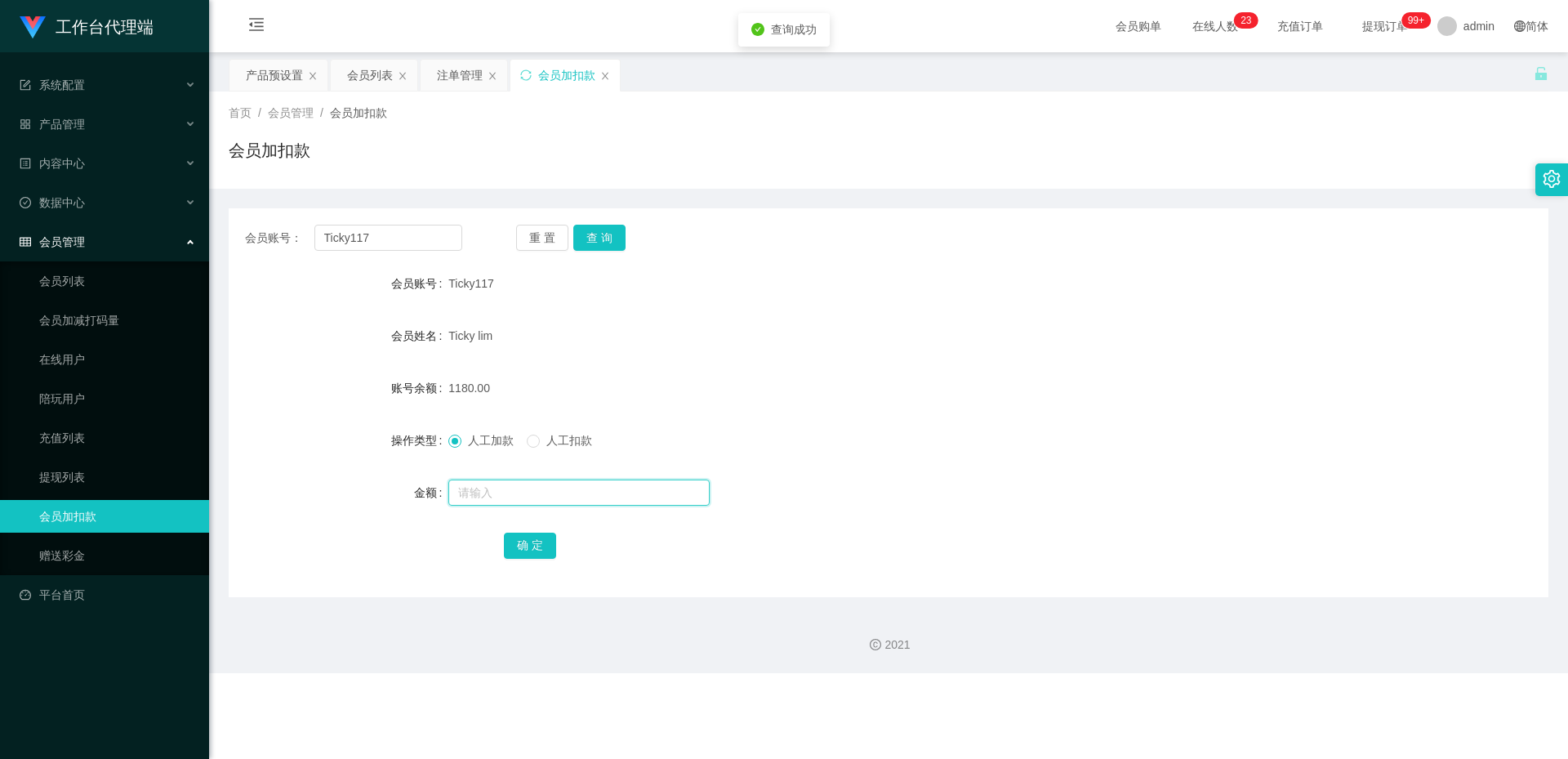
click at [496, 491] on input "text" at bounding box center [579, 492] width 261 height 26
type input "1200"
drag, startPoint x: 527, startPoint y: 555, endPoint x: 539, endPoint y: 553, distance: 12.2
click at [527, 555] on button "确 定" at bounding box center [529, 545] width 53 height 26
